Goal: Task Accomplishment & Management: Manage account settings

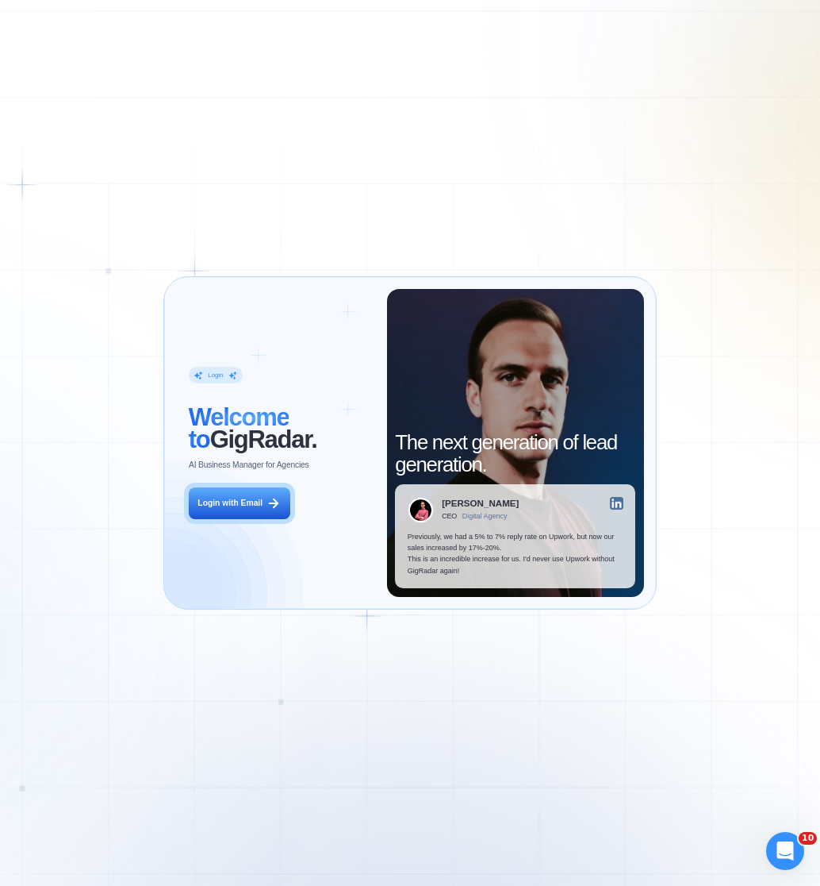
drag, startPoint x: 344, startPoint y: 915, endPoint x: 252, endPoint y: 1046, distance: 160.0
drag, startPoint x: 252, startPoint y: 1046, endPoint x: 229, endPoint y: 495, distance: 551.2
click at [229, 495] on button "Login with Email" at bounding box center [240, 503] width 102 height 32
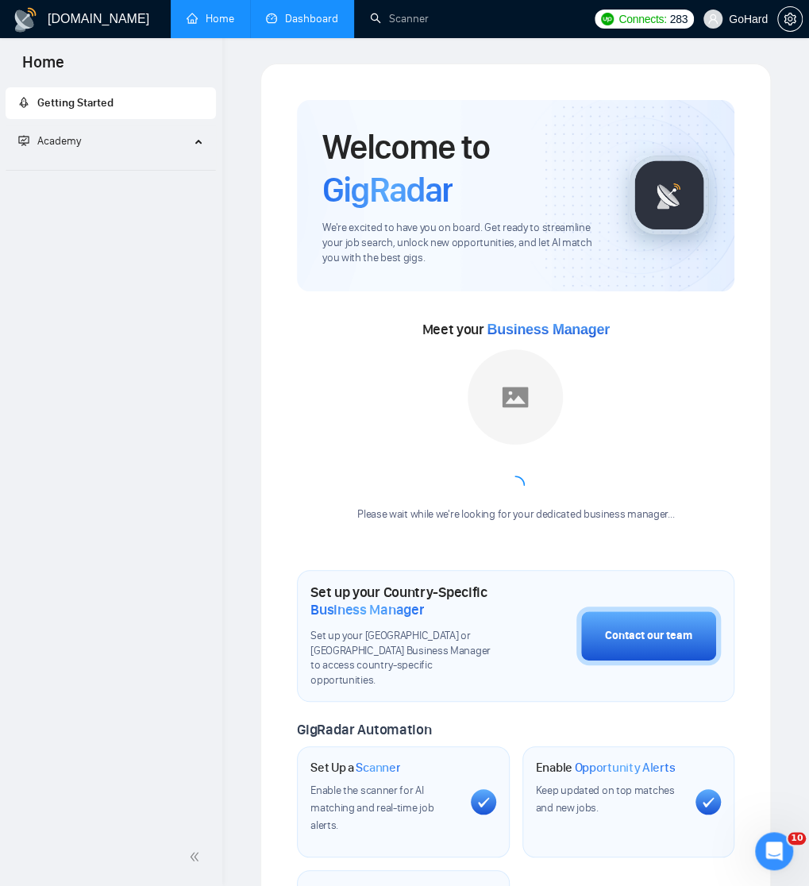
click at [305, 12] on link "Dashboard" at bounding box center [302, 18] width 72 height 13
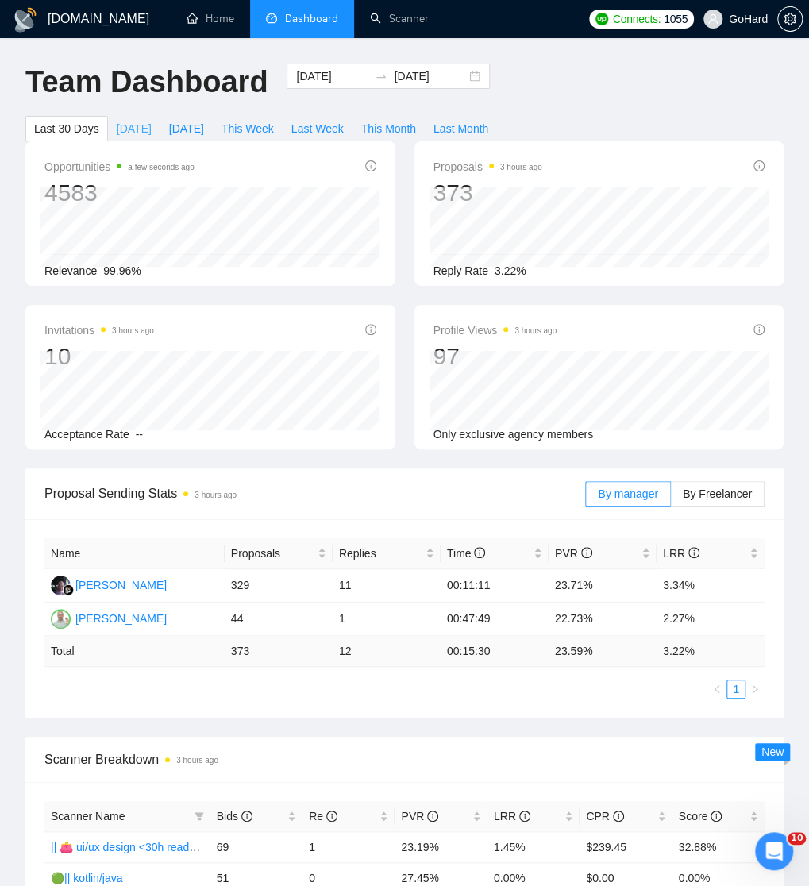
click at [134, 126] on span "Today" at bounding box center [134, 128] width 35 height 17
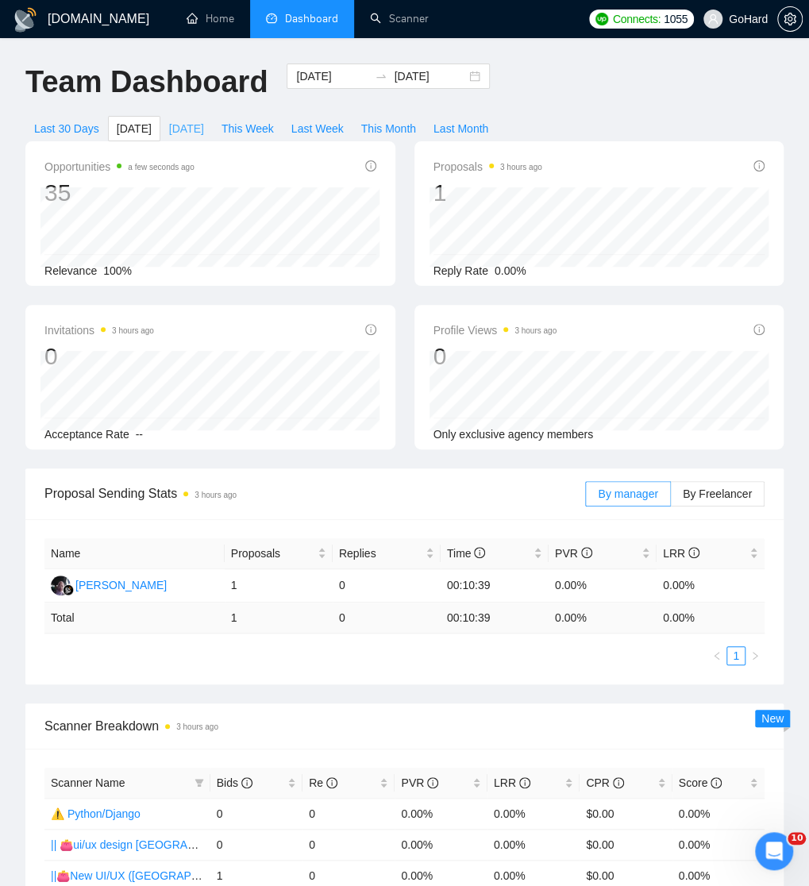
click at [178, 126] on span "[DATE]" at bounding box center [186, 128] width 35 height 17
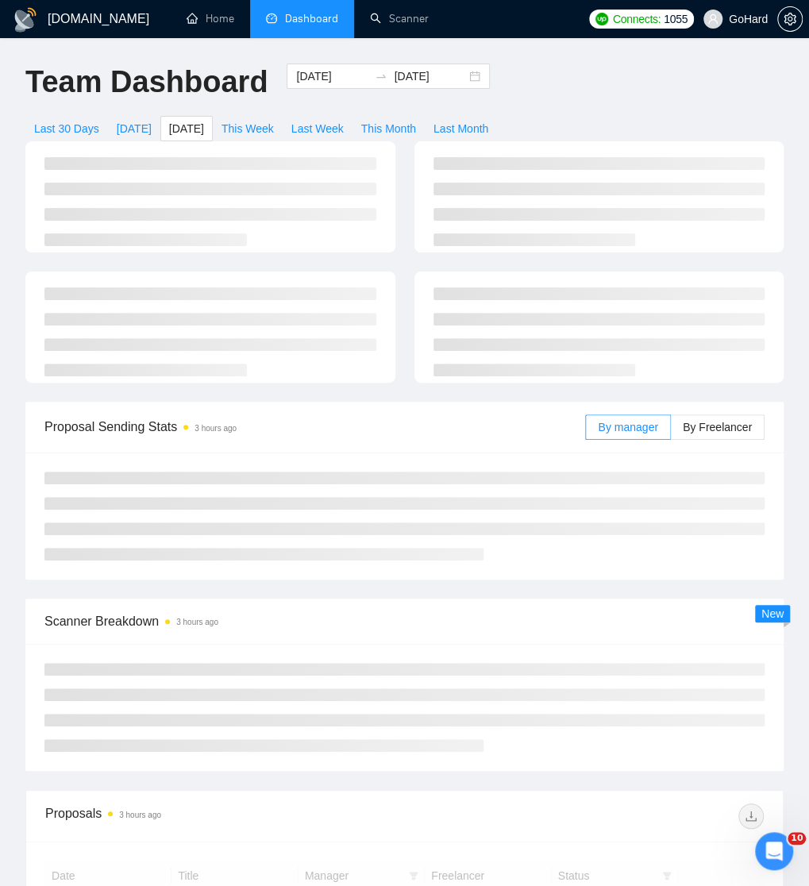
type input "2025-09-26"
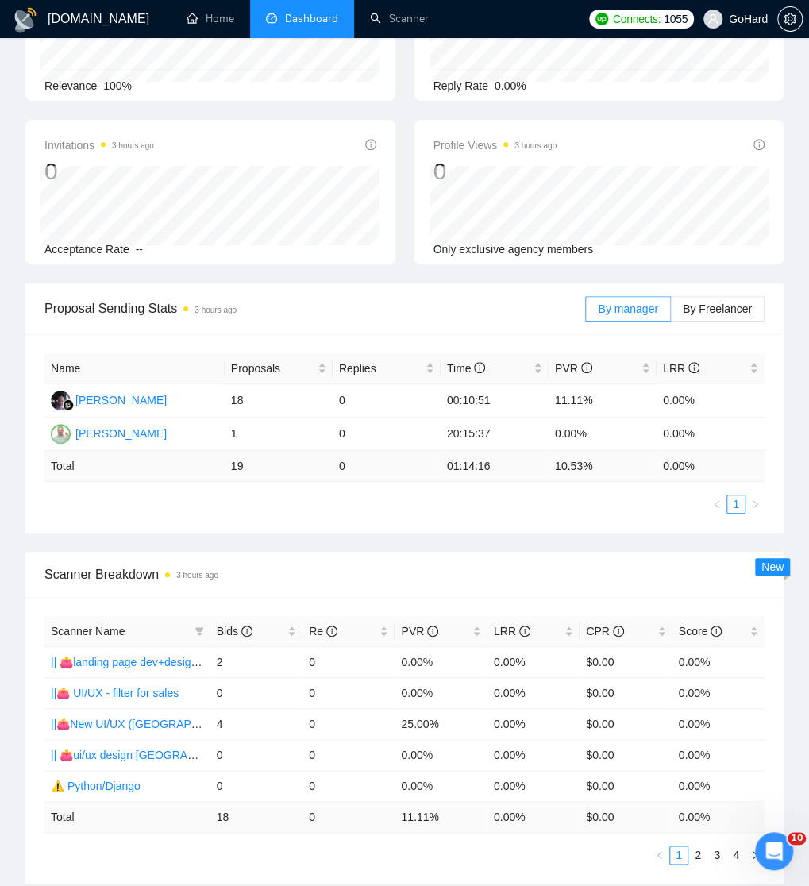
scroll to position [370, 0]
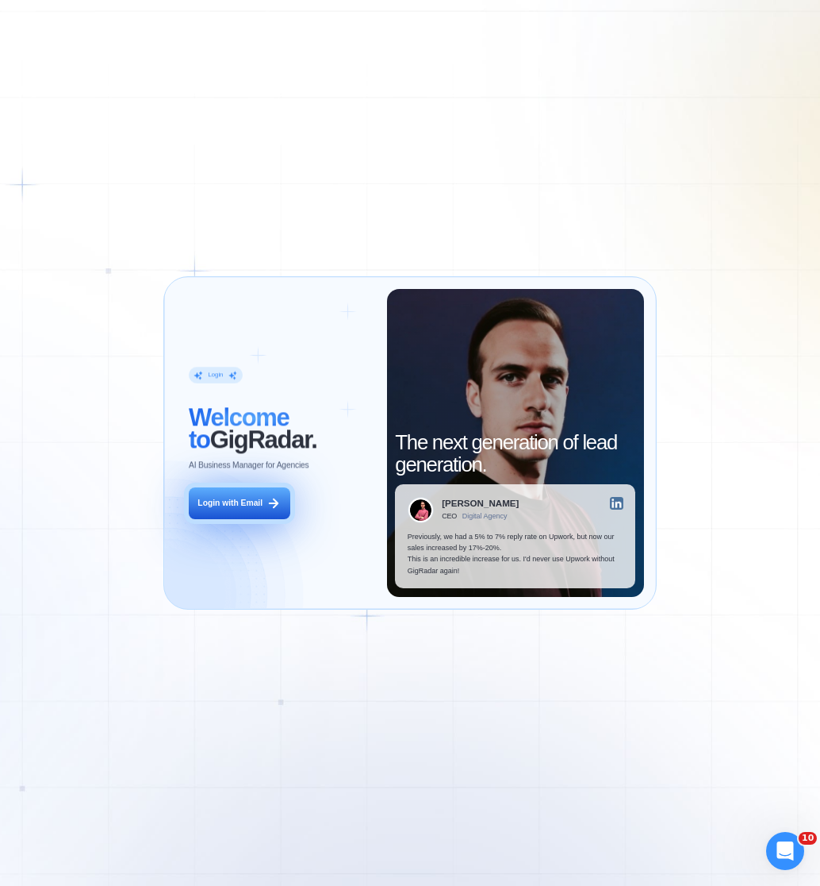
click at [212, 504] on div "Login with Email" at bounding box center [230, 503] width 65 height 11
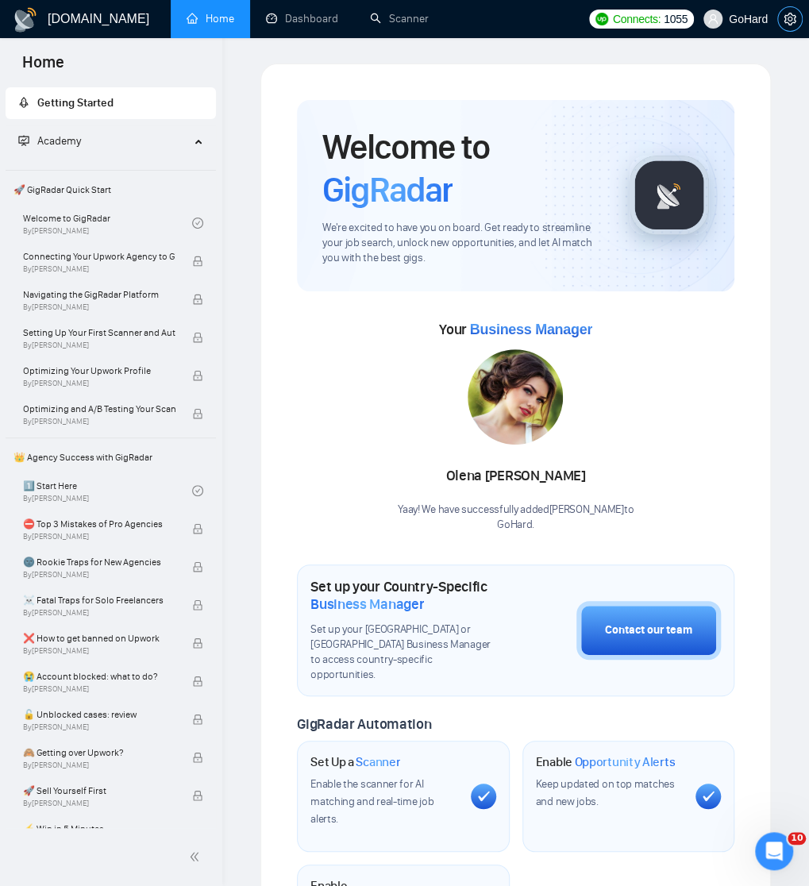
click at [798, 12] on button "button" at bounding box center [789, 18] width 25 height 25
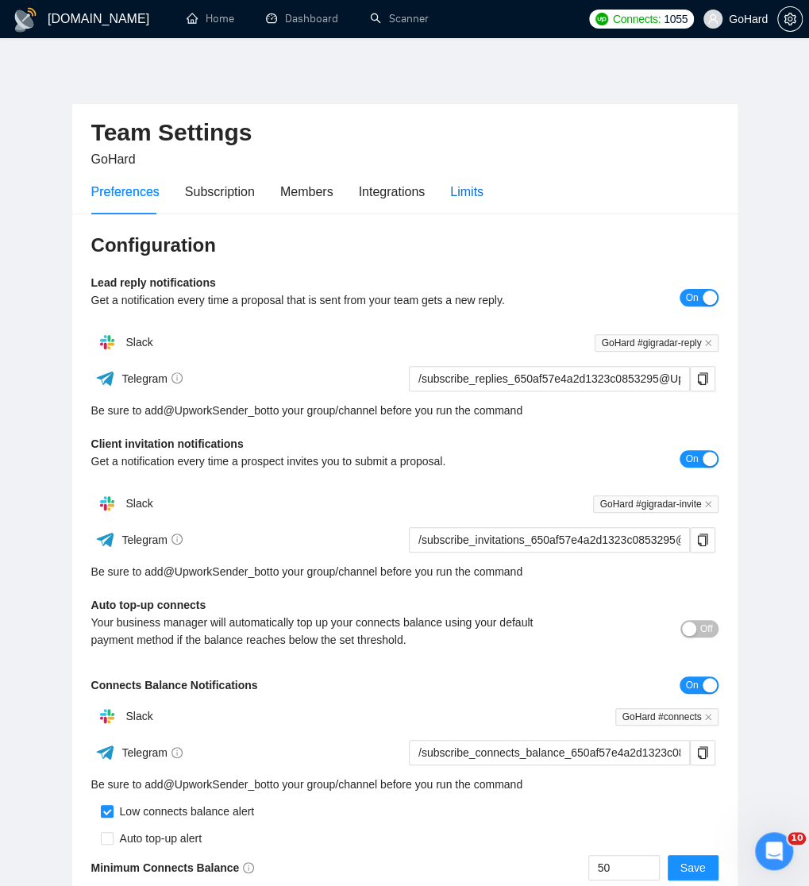
click at [471, 194] on div "Limits" at bounding box center [466, 192] width 33 height 20
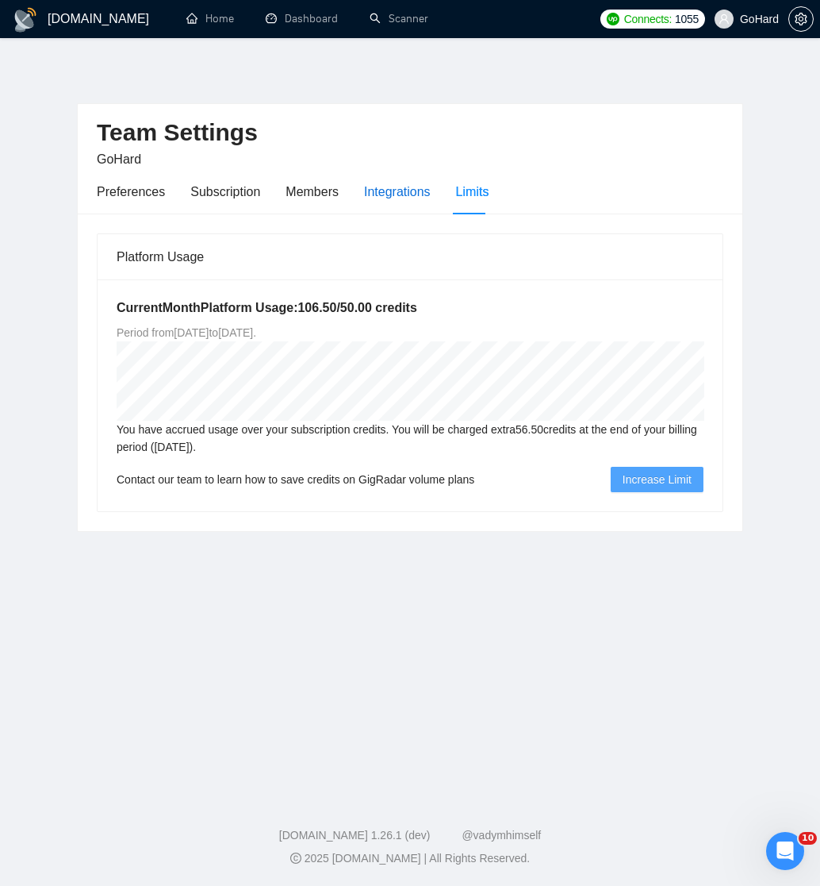
click at [388, 182] on div "Integrations" at bounding box center [397, 192] width 67 height 20
